Goal: Use online tool/utility: Utilize a website feature to perform a specific function

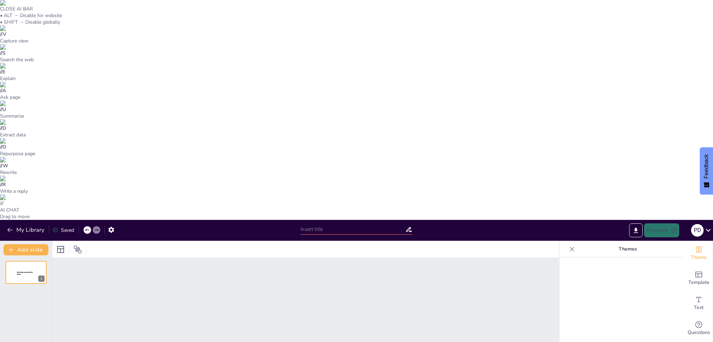
type input "Автоматизированный паркинг. FORUM"
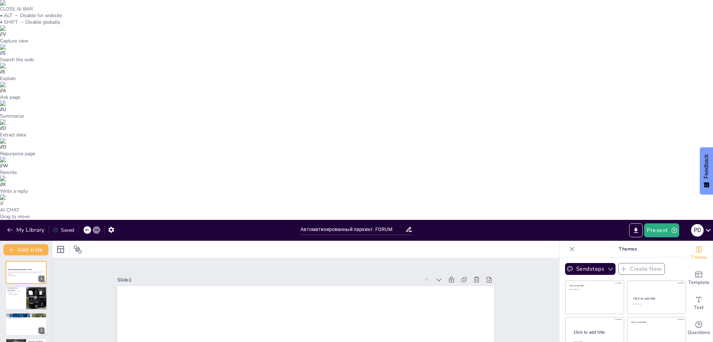
click at [39, 287] on div at bounding box center [36, 299] width 35 height 24
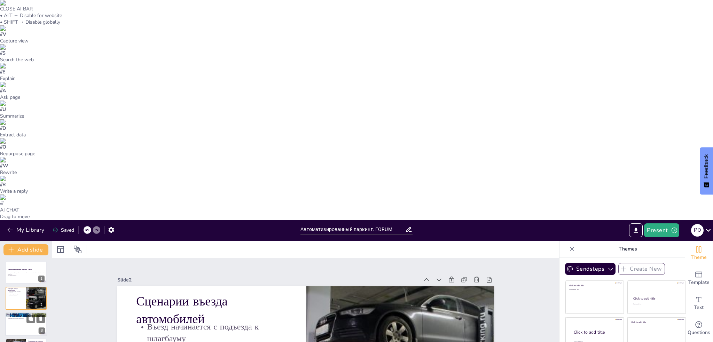
click at [20, 313] on div at bounding box center [26, 325] width 42 height 24
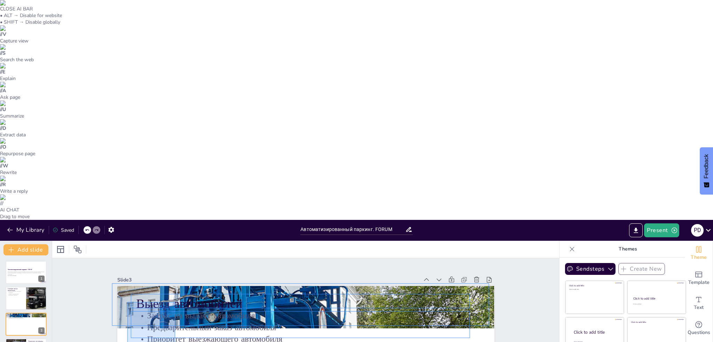
drag, startPoint x: 174, startPoint y: 149, endPoint x: 125, endPoint y: 77, distance: 87.1
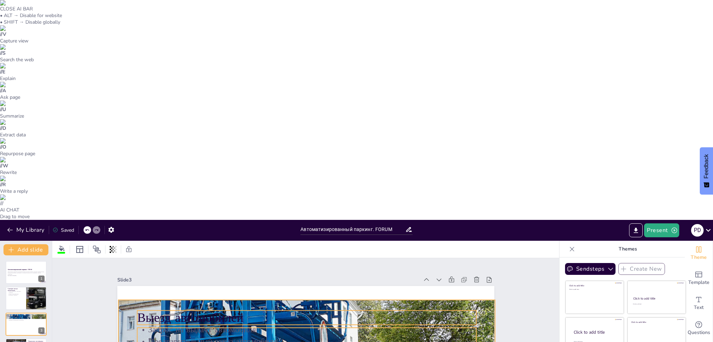
drag, startPoint x: 167, startPoint y: 87, endPoint x: 168, endPoint y: 101, distance: 14.0
click at [168, 306] on p "Запрос на выдачу автомобиля" at bounding box center [312, 329] width 339 height 47
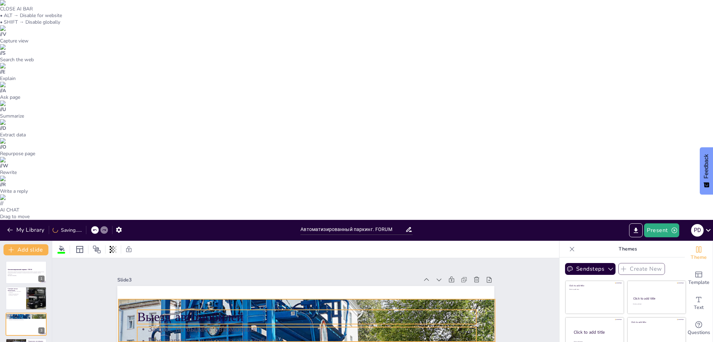
click at [169, 83] on div at bounding box center [313, 321] width 434 height 602
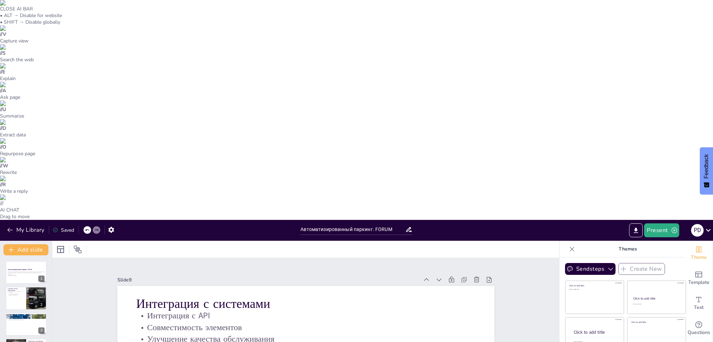
type textarea "Автоматизированный паркинг представляет собой комплексное решение, которое объе…"
